Goal: Navigation & Orientation: Find specific page/section

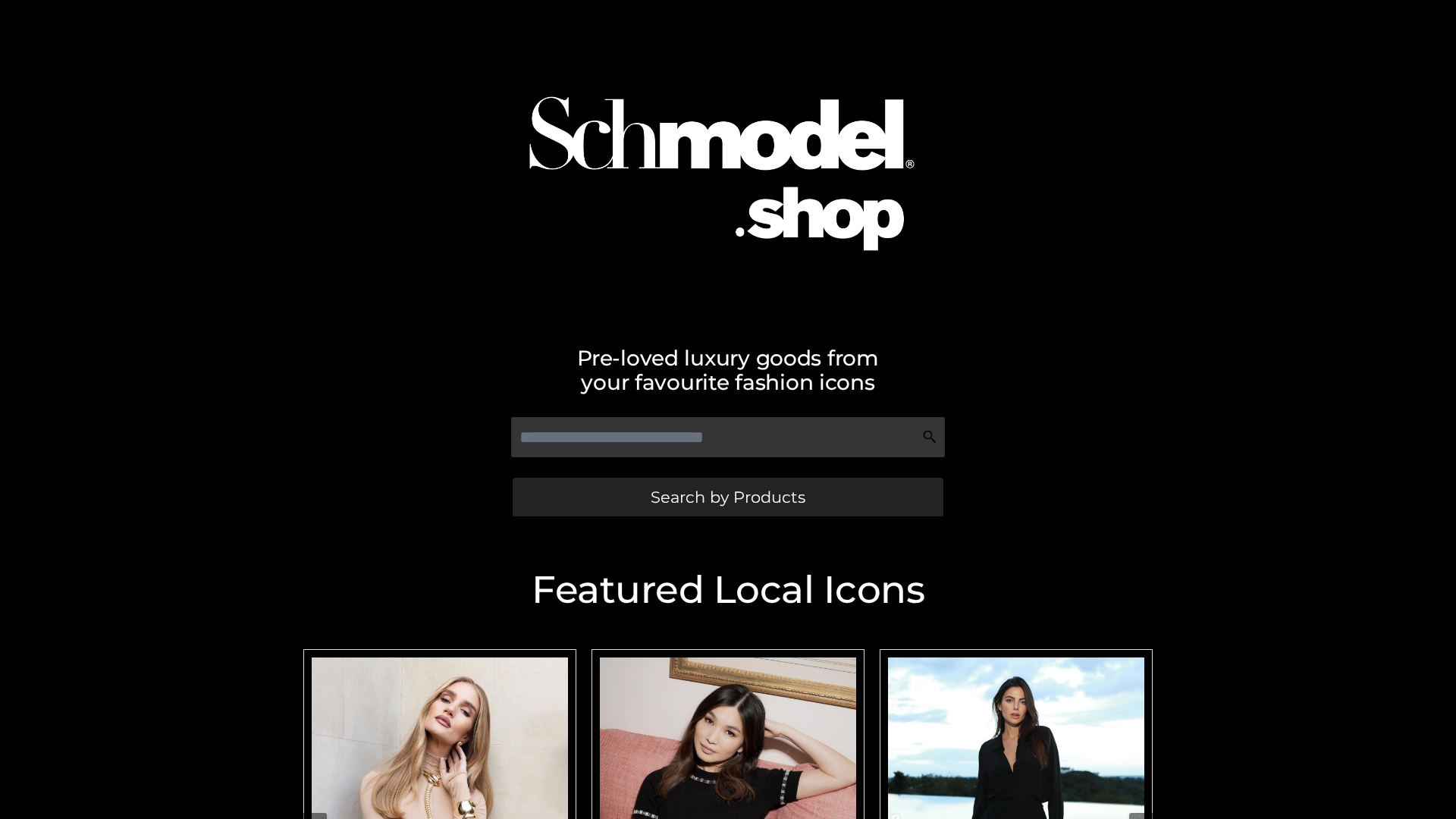
click at [727, 497] on span "Search by Products" at bounding box center [728, 497] width 155 height 16
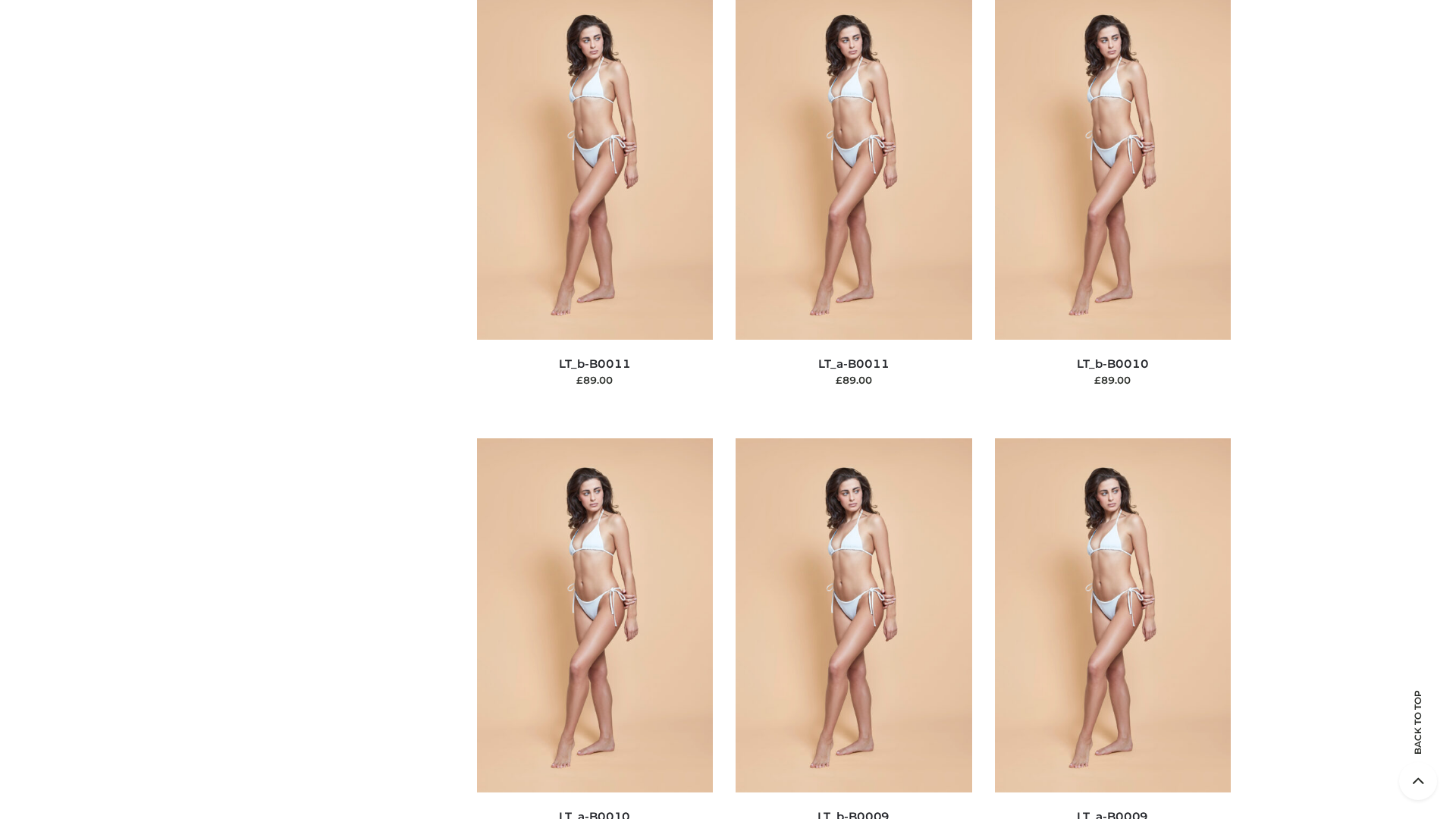
scroll to position [6808, 0]
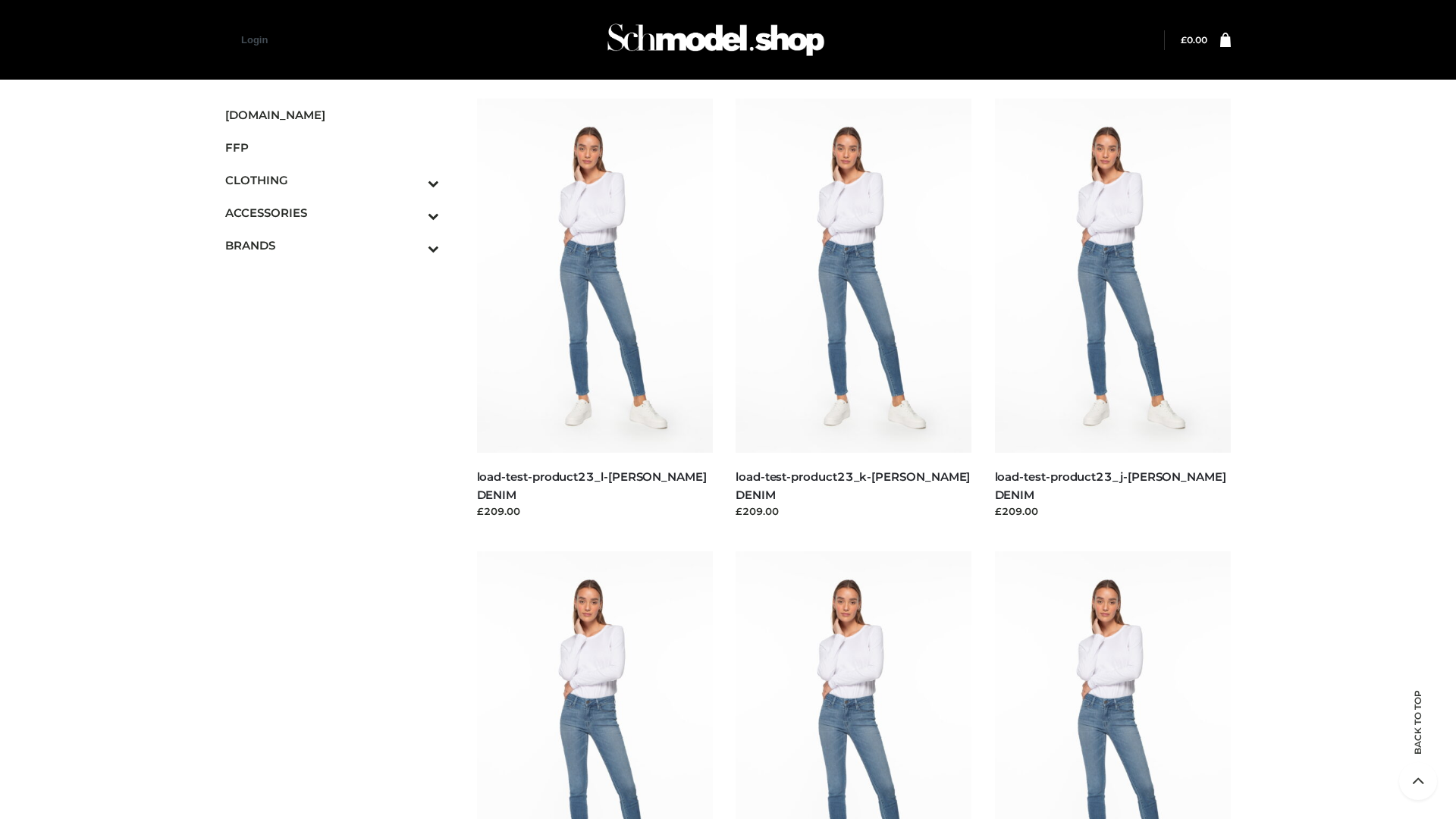
scroll to position [1330, 0]
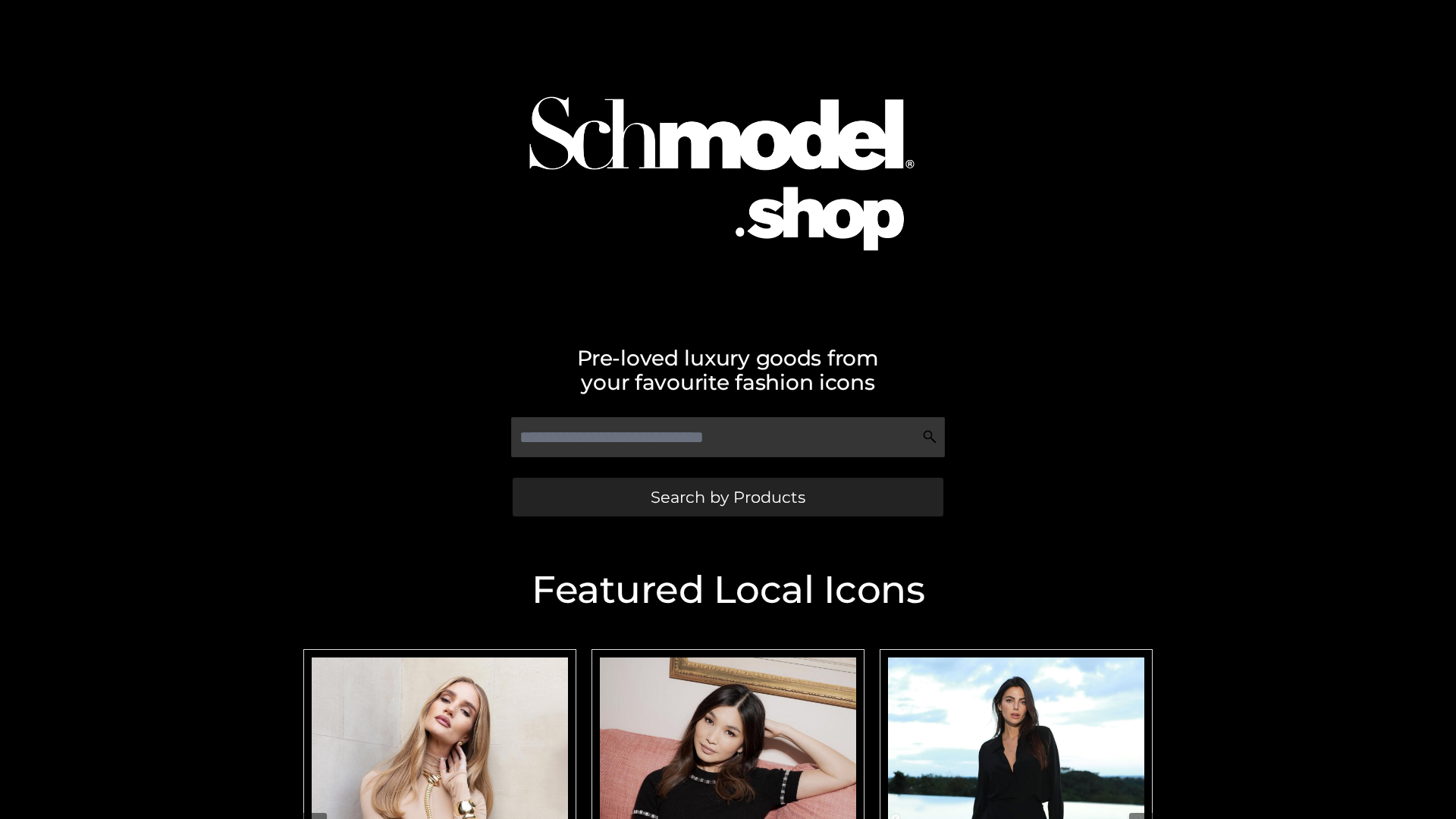
click at [727, 497] on span "Search by Products" at bounding box center [728, 497] width 155 height 16
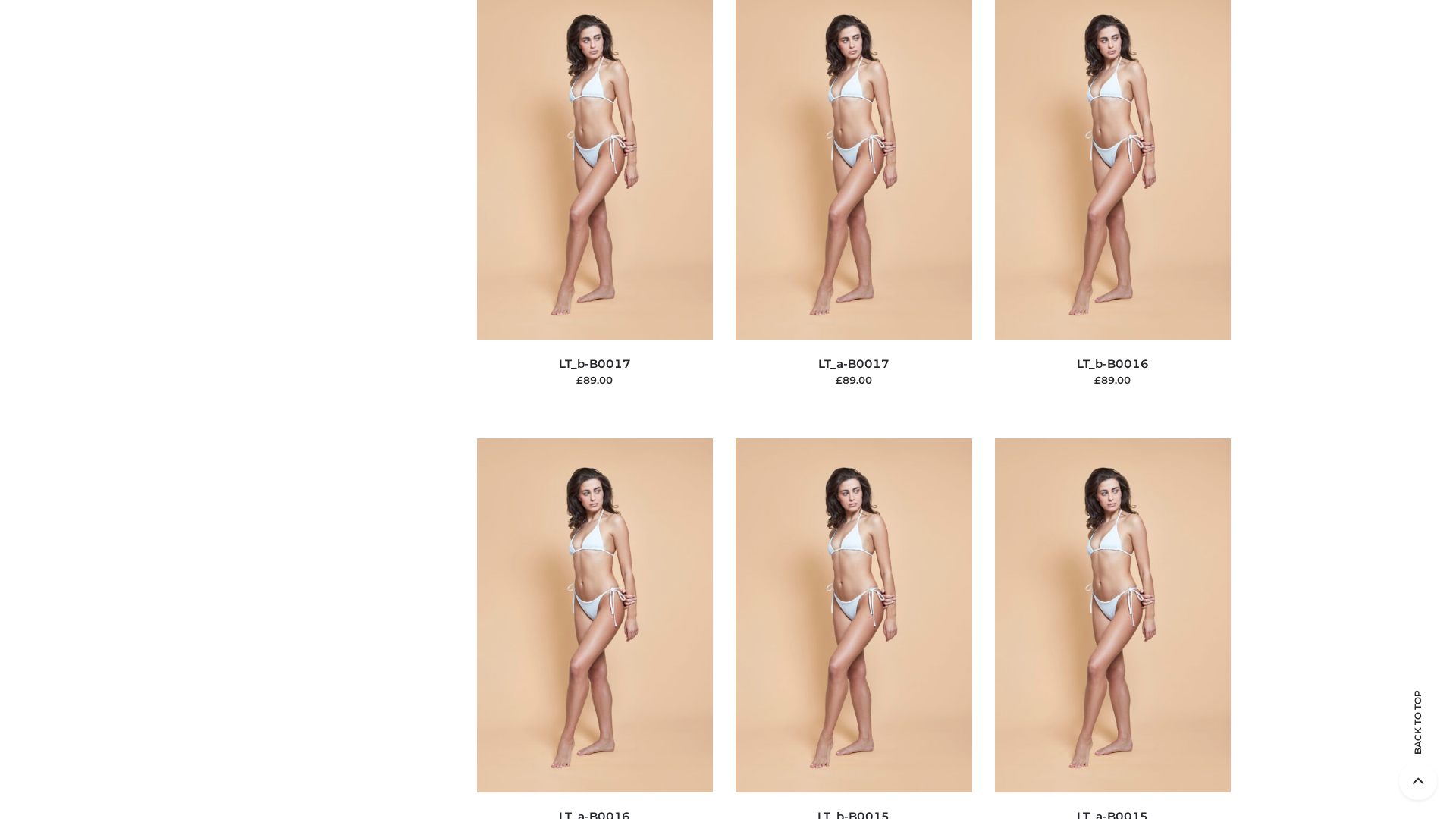
scroll to position [4982, 0]
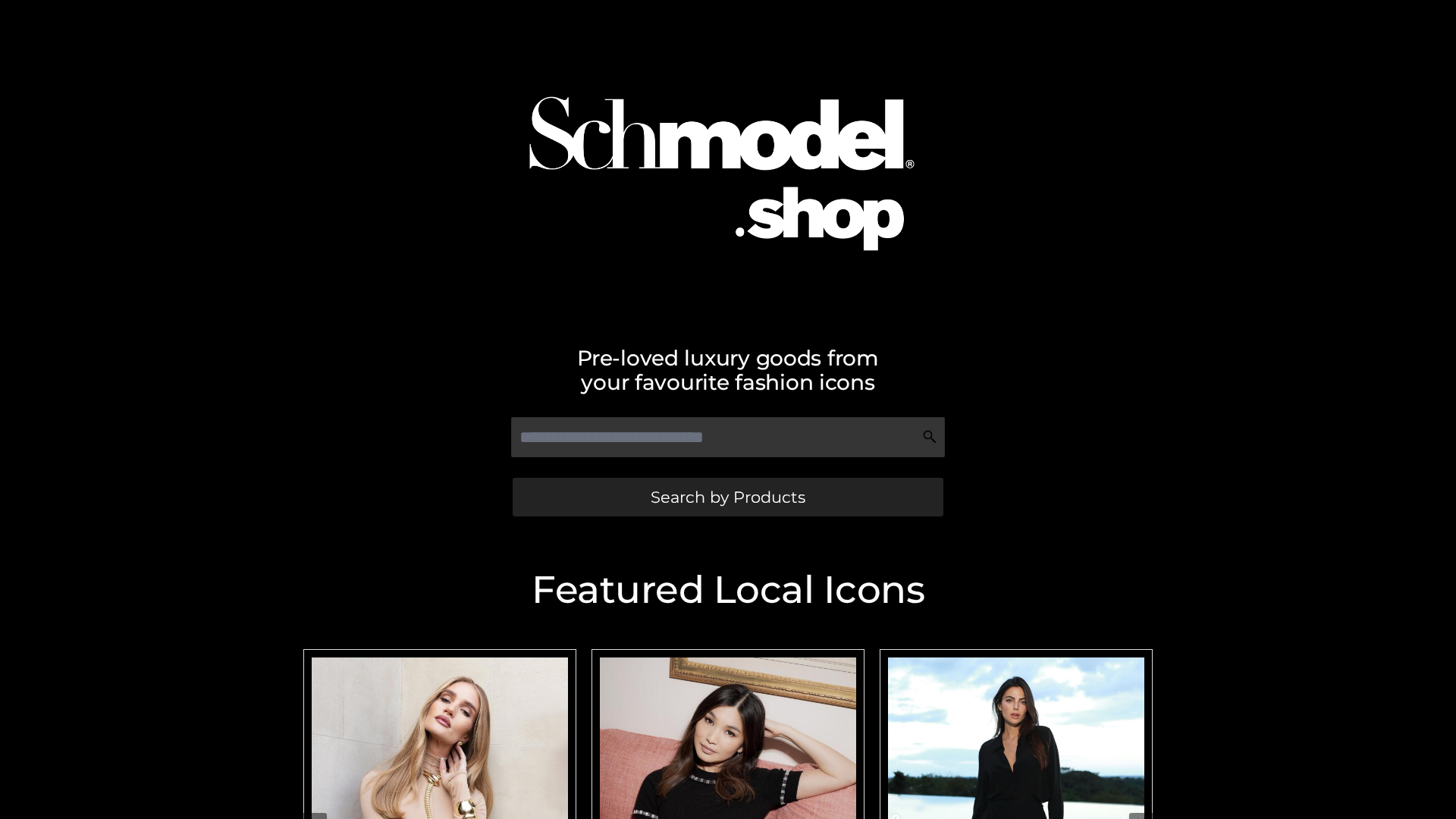
click at [727, 497] on span "Search by Products" at bounding box center [728, 497] width 155 height 16
